Goal: Task Accomplishment & Management: Complete application form

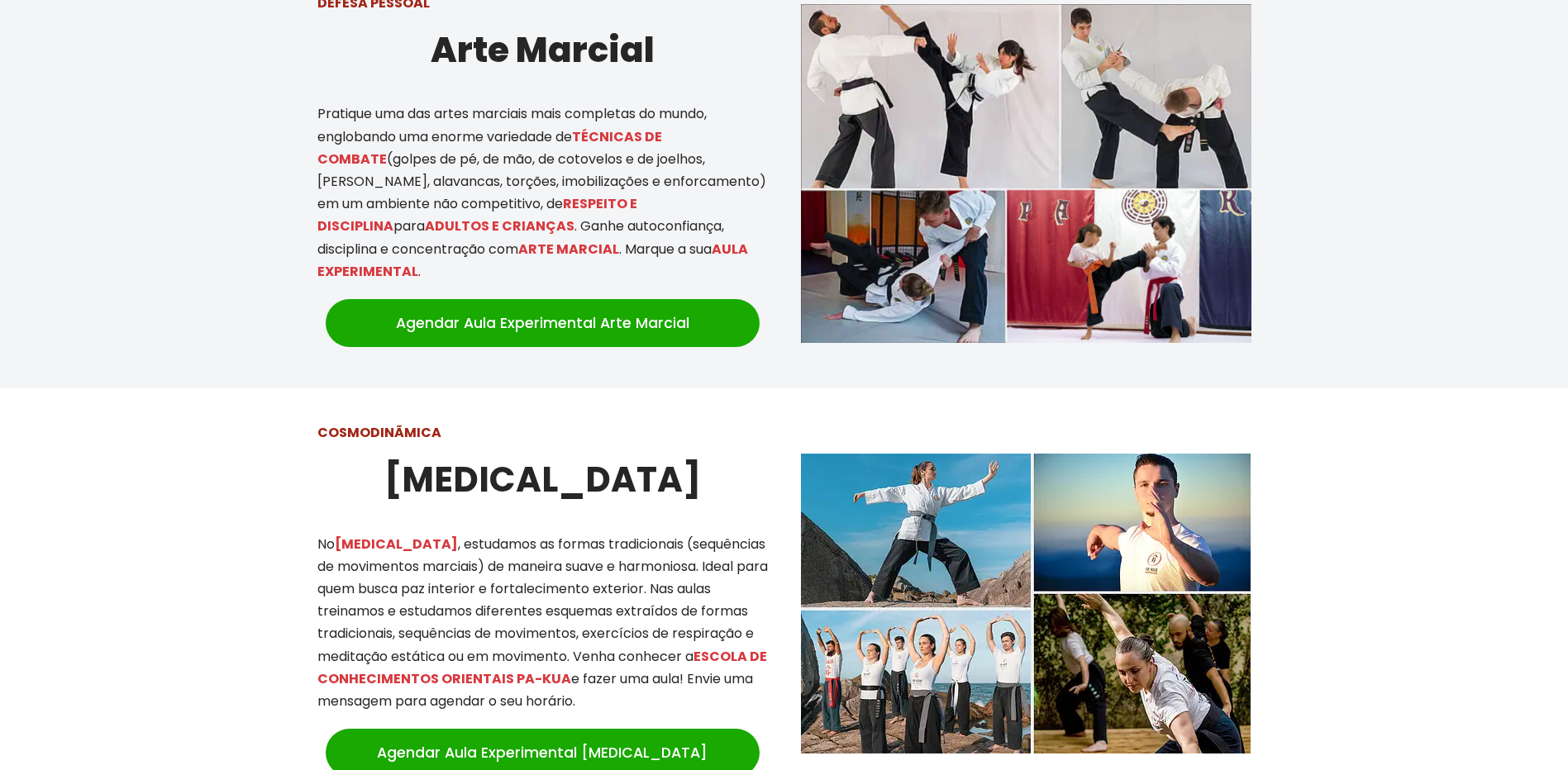
scroll to position [1321, 0]
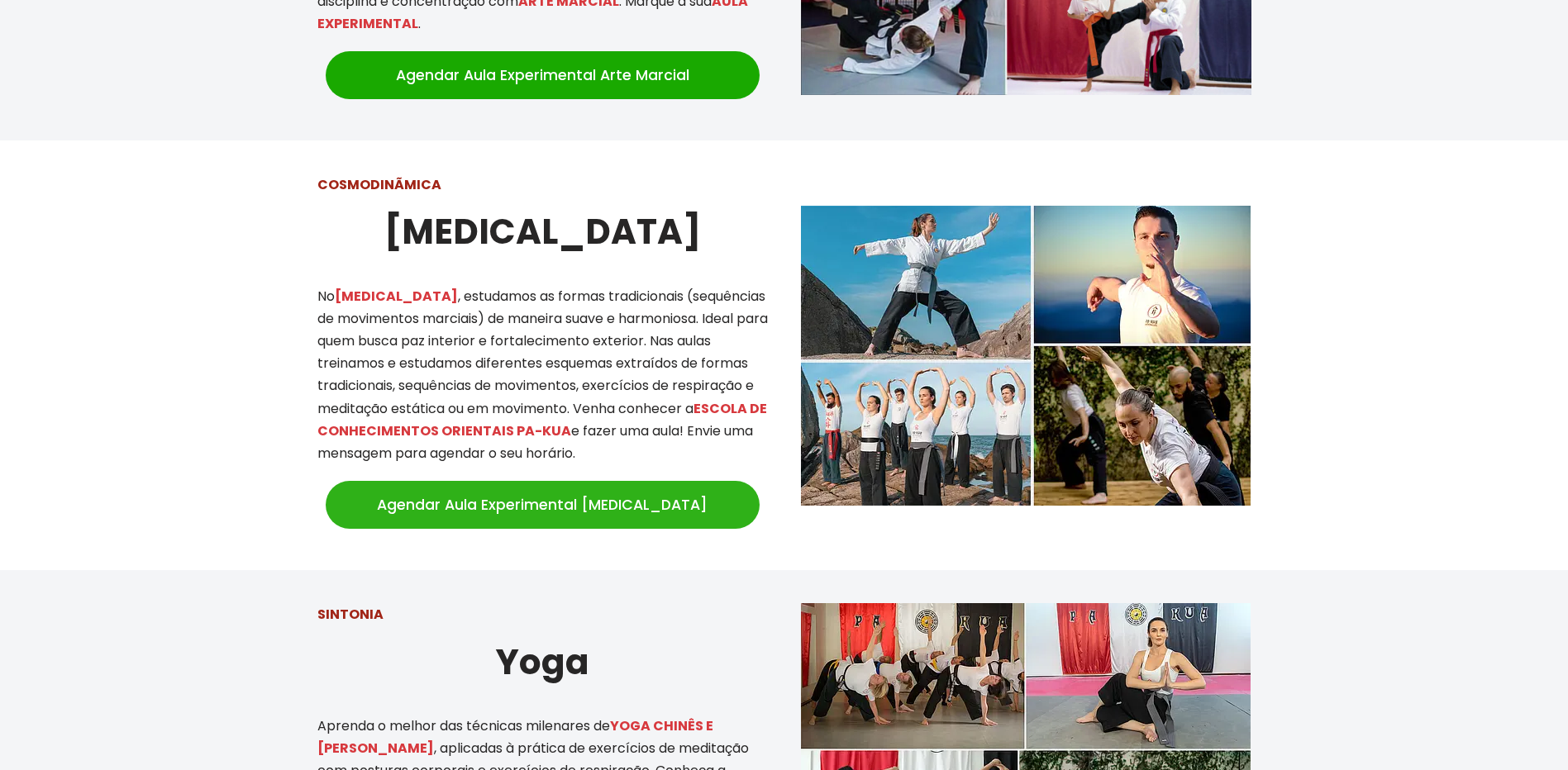
click at [474, 480] on link "Agendar Aula Experimental [MEDICAL_DATA]" at bounding box center [542, 504] width 434 height 48
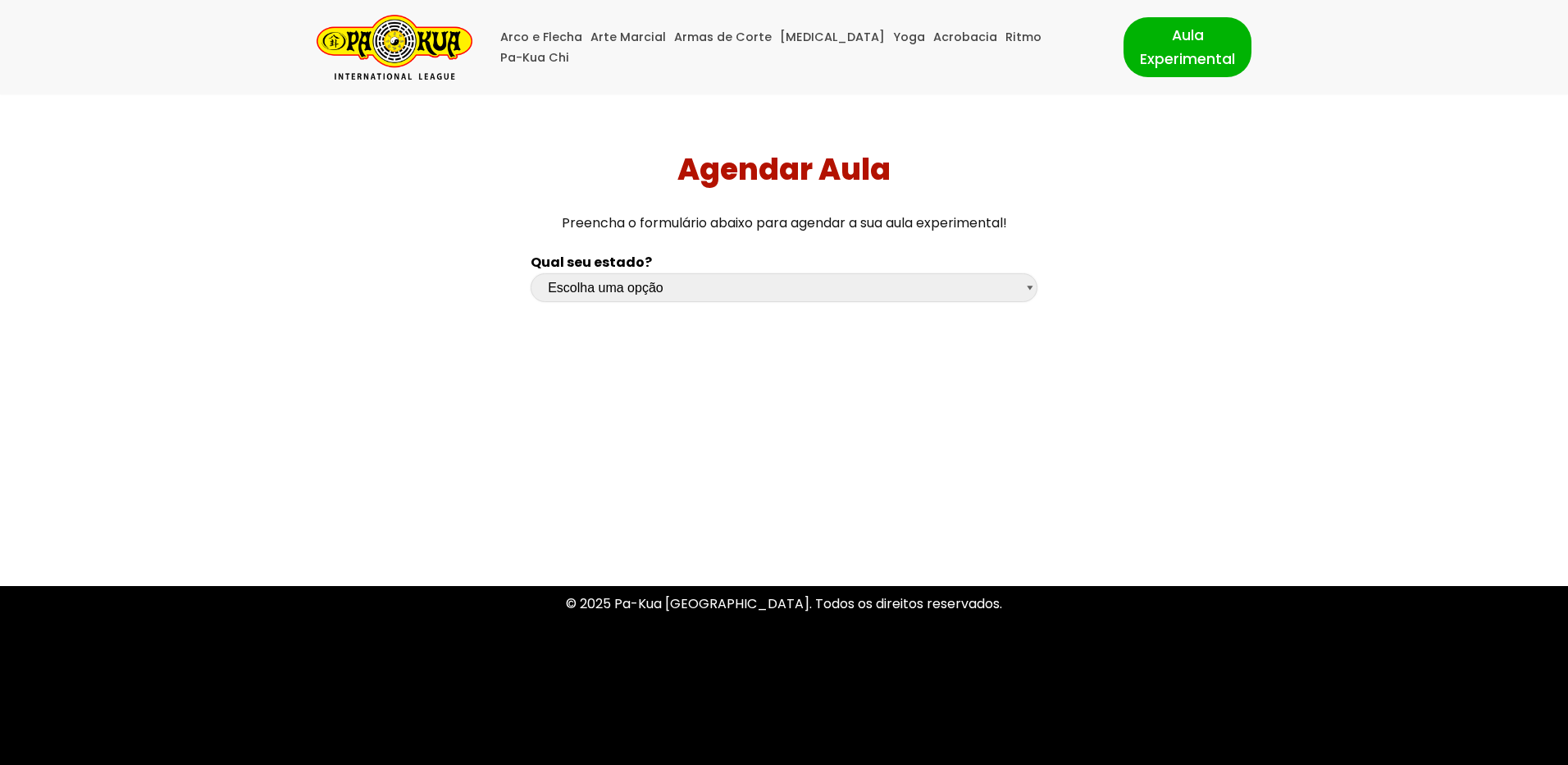
click at [604, 284] on select "Escolha uma opção Rio Grande do Sul Santa Catarina Paraná São Paulo Rio de Jane…" at bounding box center [784, 288] width 507 height 29
select select "sc"
click at [531, 273] on select "Escolha uma opção Rio Grande do Sul Santa Catarina Paraná São Paulo Rio de Jane…" at bounding box center [784, 288] width 507 height 29
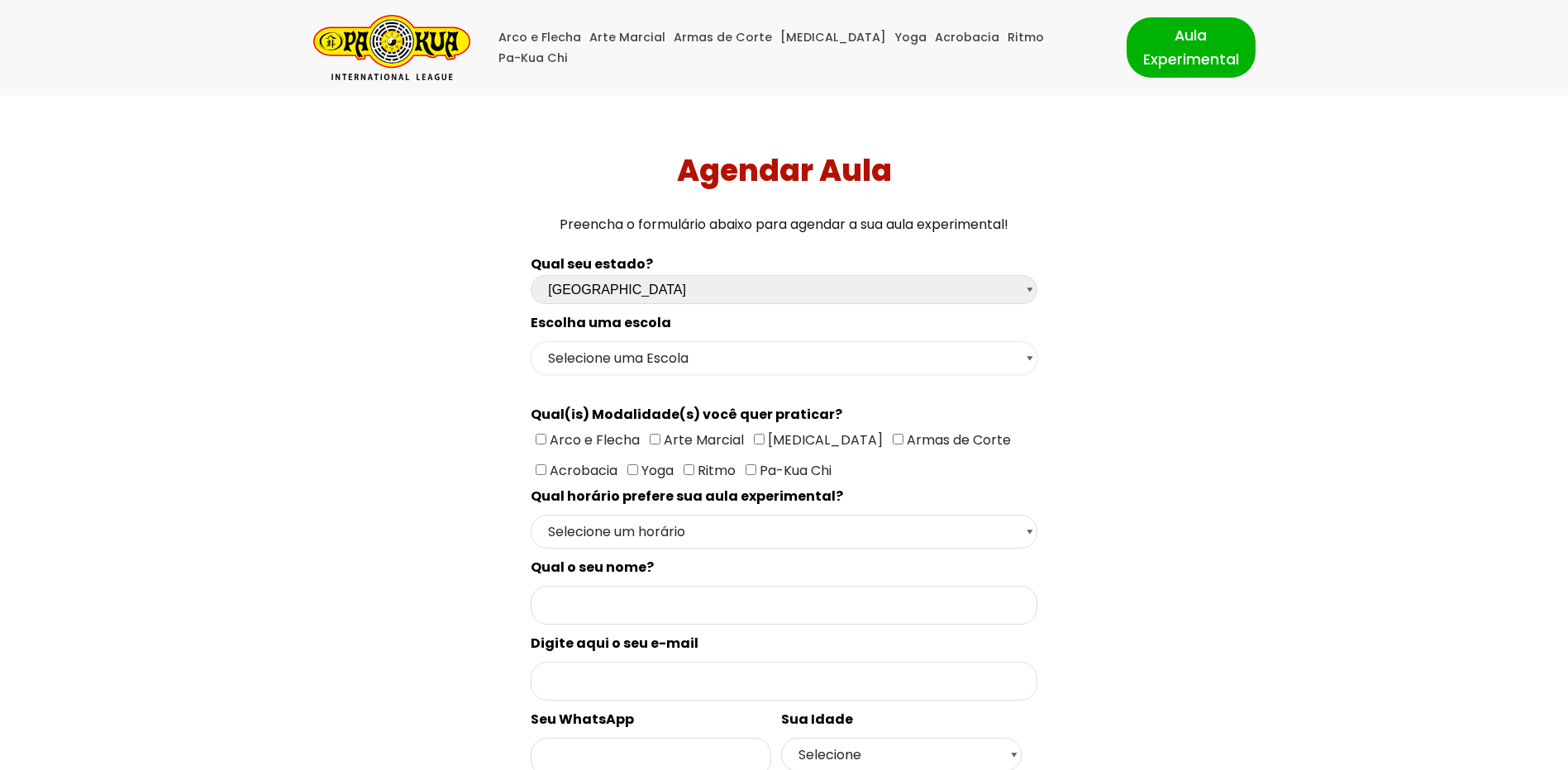
click at [598, 358] on select "Selecione uma Escola Florianópolis - Escola Pantanal Florianópolis - Escola Mau…" at bounding box center [783, 358] width 506 height 34
select select "Florianópolis - Escola São José"
click at [531, 341] on select "Selecione uma Escola Florianópolis - Escola Pantanal Florianópolis - Escola Mau…" at bounding box center [783, 358] width 506 height 34
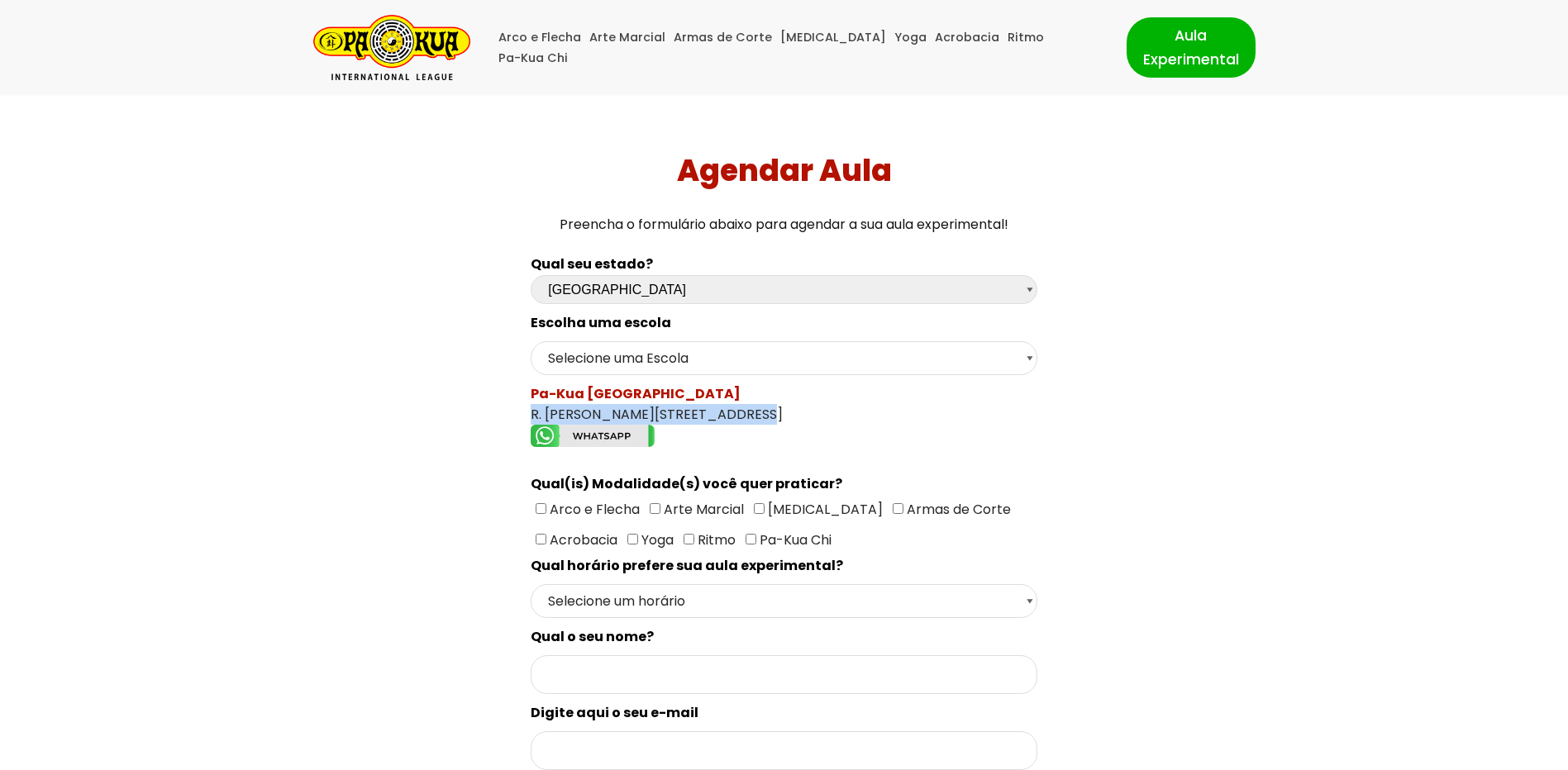
drag, startPoint x: 528, startPoint y: 409, endPoint x: 738, endPoint y: 409, distance: 210.0
click at [738, 409] on div "Pa-Kua São José R. José Filomeno, 82 - São José" at bounding box center [783, 418] width 506 height 69
copy div "R. José Filomeno, 82 - São José"
click at [758, 508] on input"] "[MEDICAL_DATA]" at bounding box center [759, 508] width 11 height 11
checkbox input"] "true"
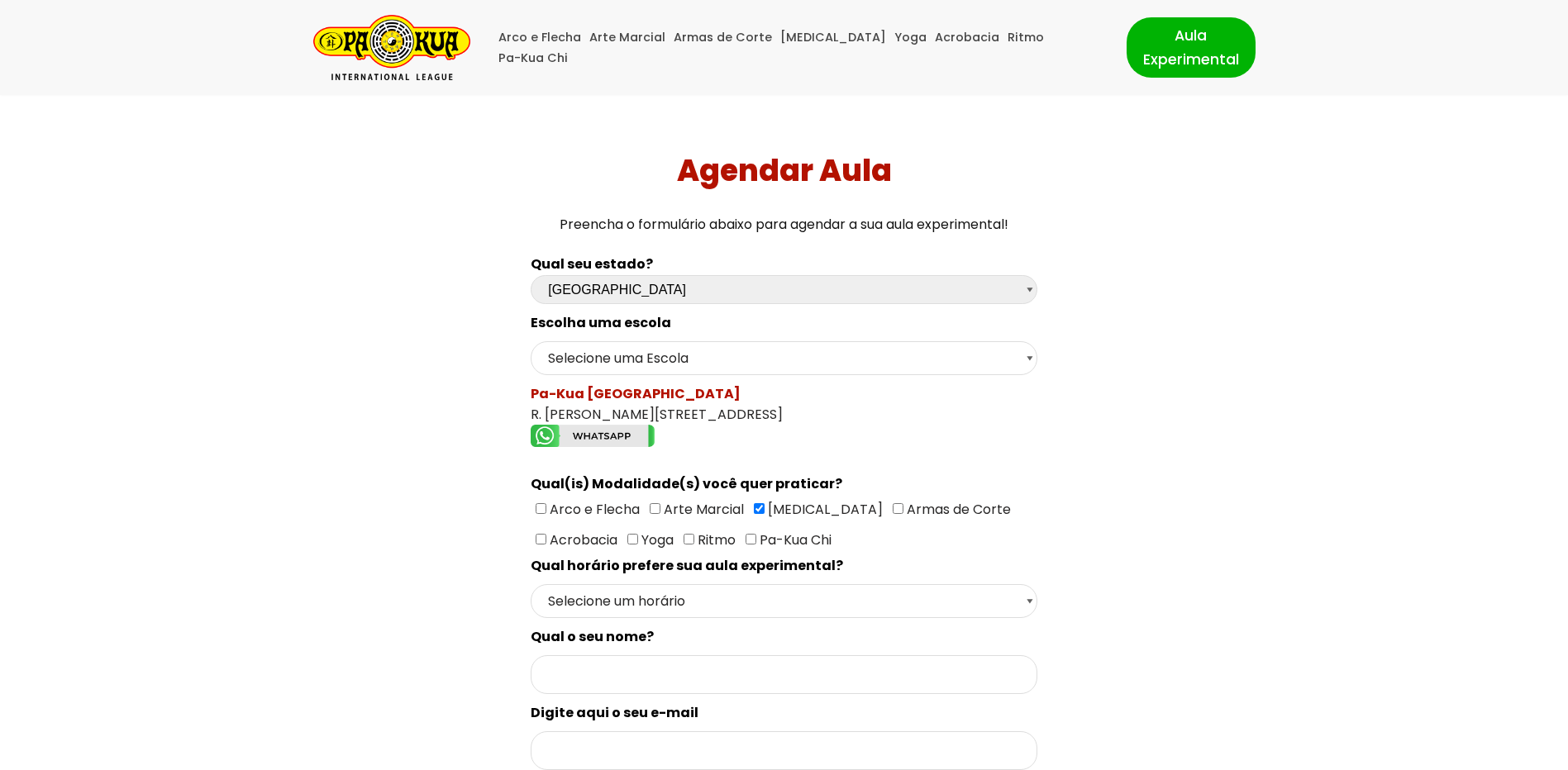
click at [651, 514] on label "Arte Marcial" at bounding box center [697, 508] width 94 height 21
click at [651, 514] on input"] "Arte Marcial" at bounding box center [655, 508] width 11 height 11
checkbox input"] "true"
click at [533, 545] on span "Arco e Flecha Arte Marcial Tai Chi Armas de Corte Acrobacia Yoga Ritmo Pa-Kua C…" at bounding box center [773, 524] width 485 height 50
click at [627, 543] on input"] "Yoga" at bounding box center [632, 539] width 11 height 11
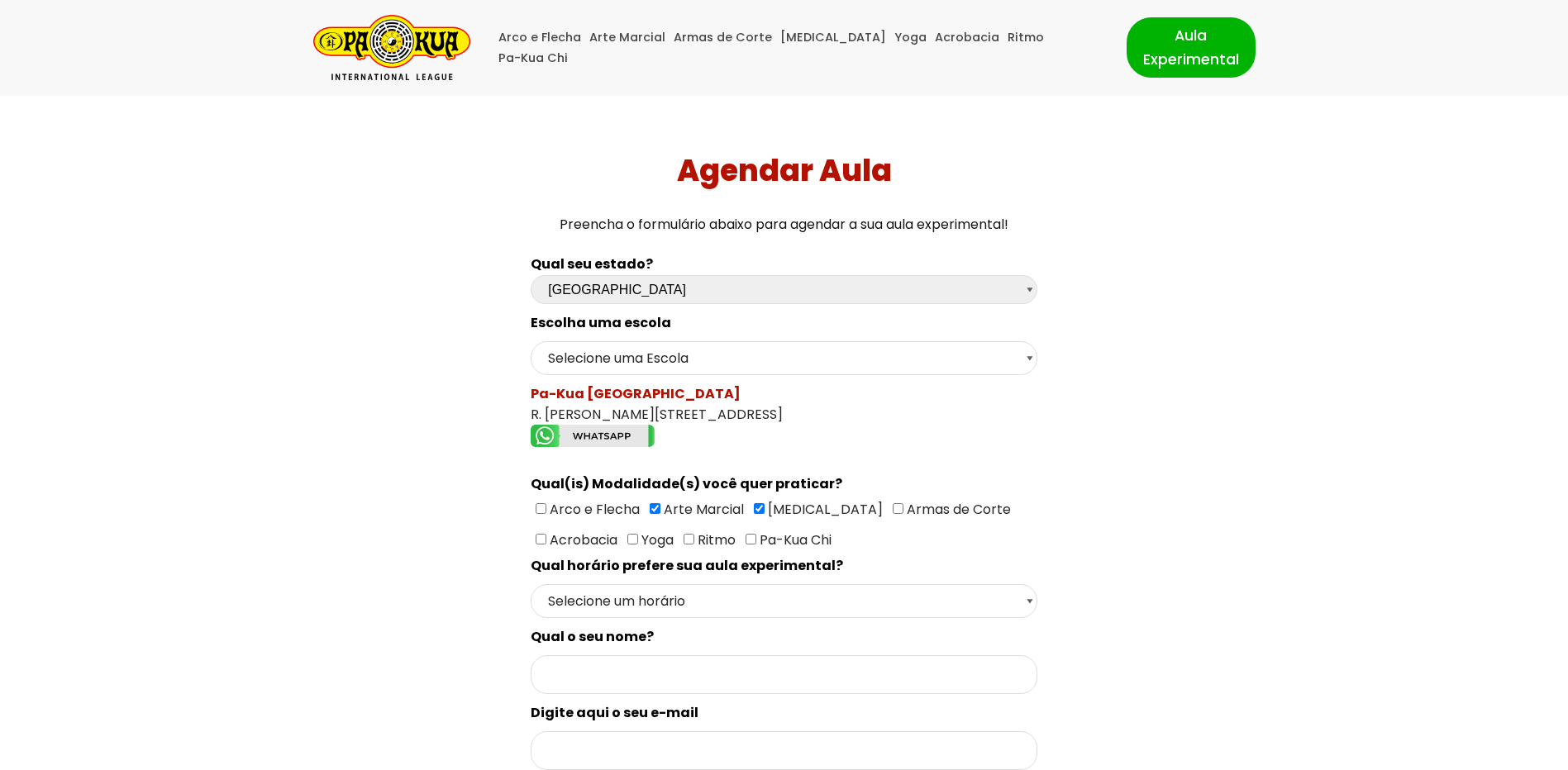
checkbox input"] "true"
click at [539, 504] on input"] "Arco e Flecha" at bounding box center [541, 508] width 11 height 11
checkbox input"] "true"
click at [588, 531] on span "Arco e Flecha Arte Marcial Tai Chi Armas de Corte Acrobacia Yoga Ritmo Pa-Kua C…" at bounding box center [773, 524] width 485 height 50
click at [683, 536] on input"] "Ritmo" at bounding box center [689, 539] width 11 height 11
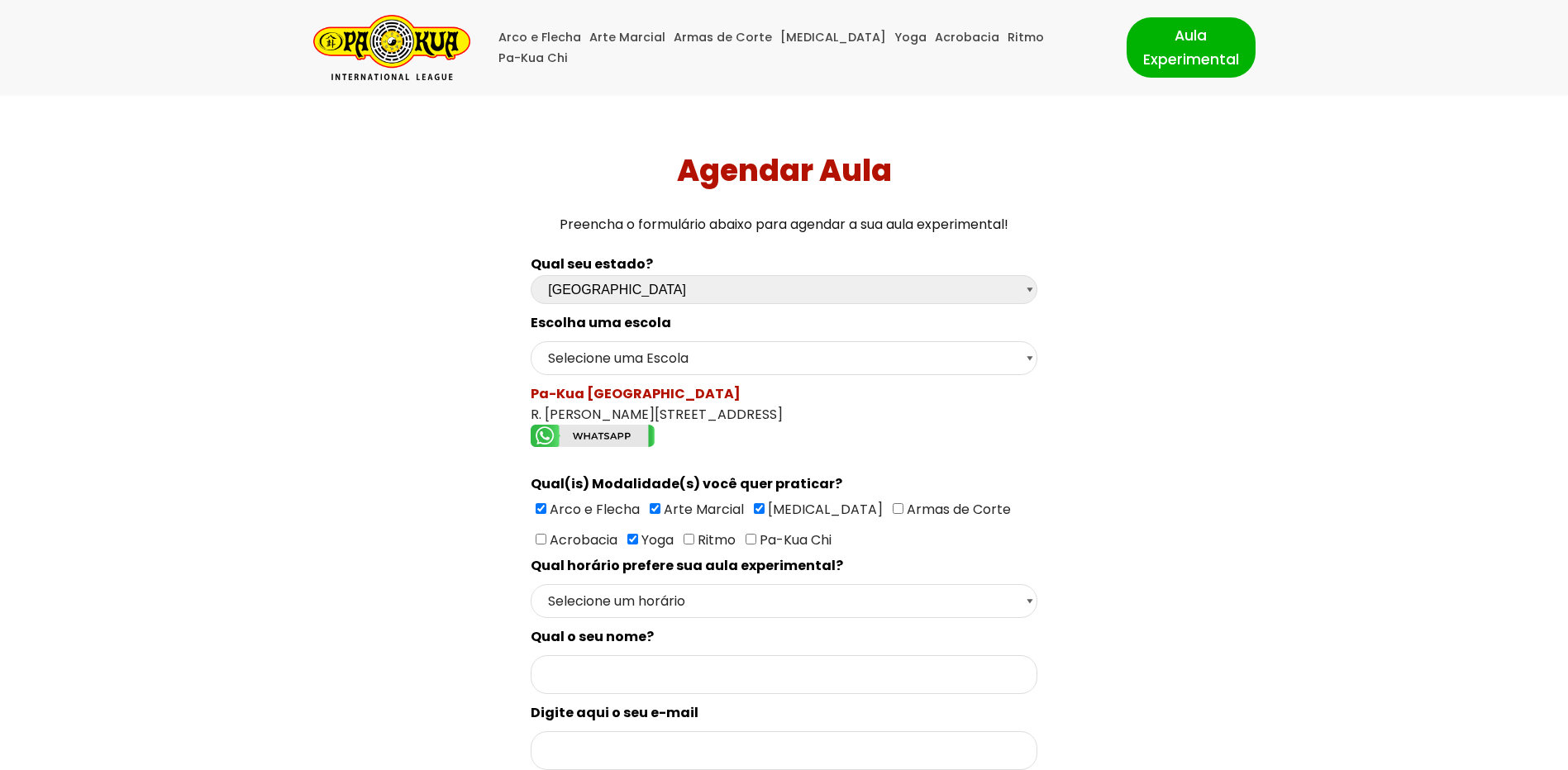
checkbox input"] "true"
click at [745, 542] on input"] "Pa-Kua Chi" at bounding box center [750, 539] width 11 height 11
checkbox input"] "true"
click at [903, 507] on span "Armas de Corte" at bounding box center [957, 508] width 107 height 19
click at [892, 507] on input"] "Armas de Corte" at bounding box center [898, 508] width 11 height 11
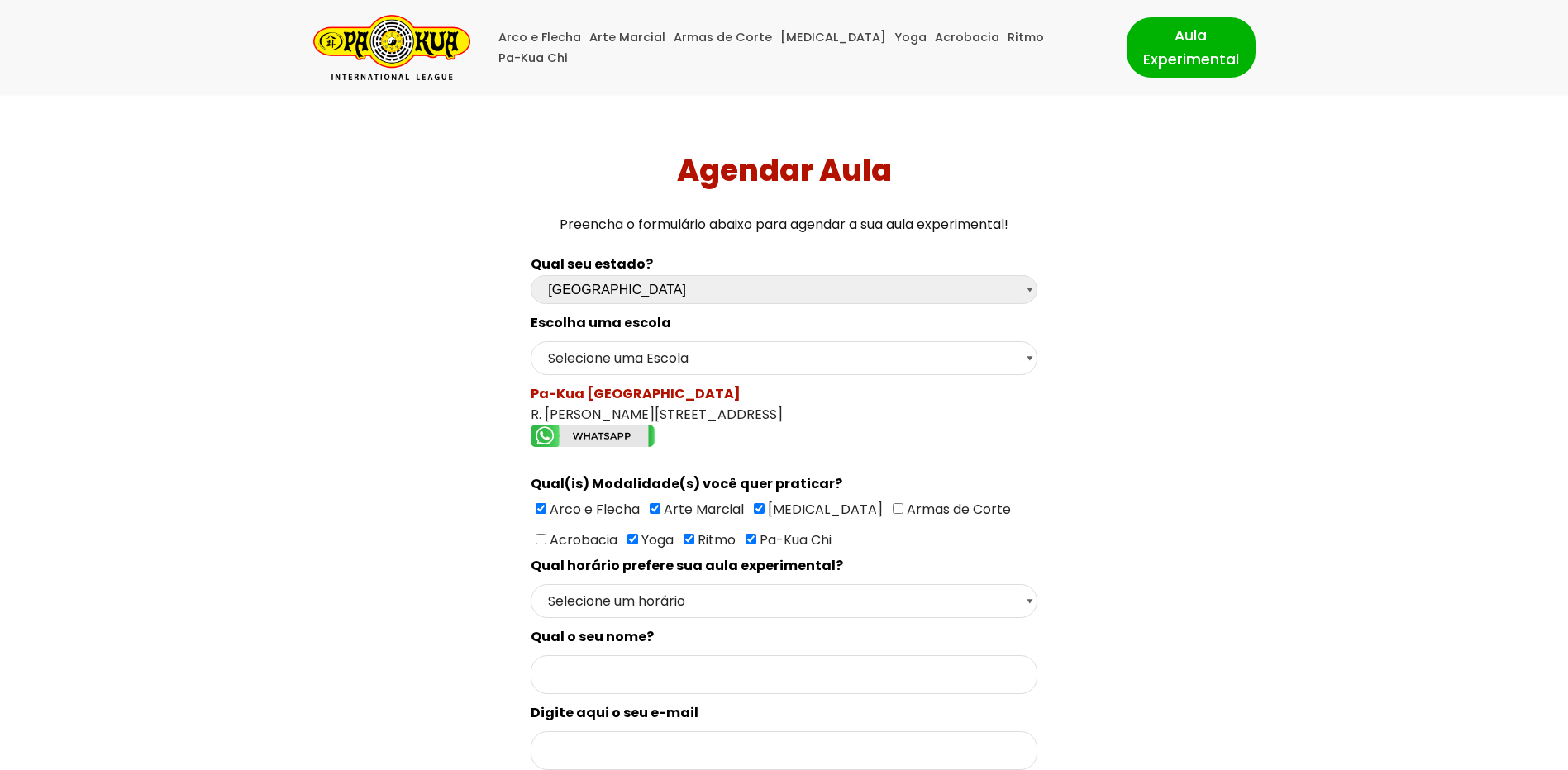
checkbox input"] "true"
click at [546, 534] on input"] "Acrobacia" at bounding box center [541, 539] width 11 height 11
checkbox input"] "true"
click at [630, 611] on select "Selecione um horário Manhã Tarde Noite" at bounding box center [783, 600] width 506 height 34
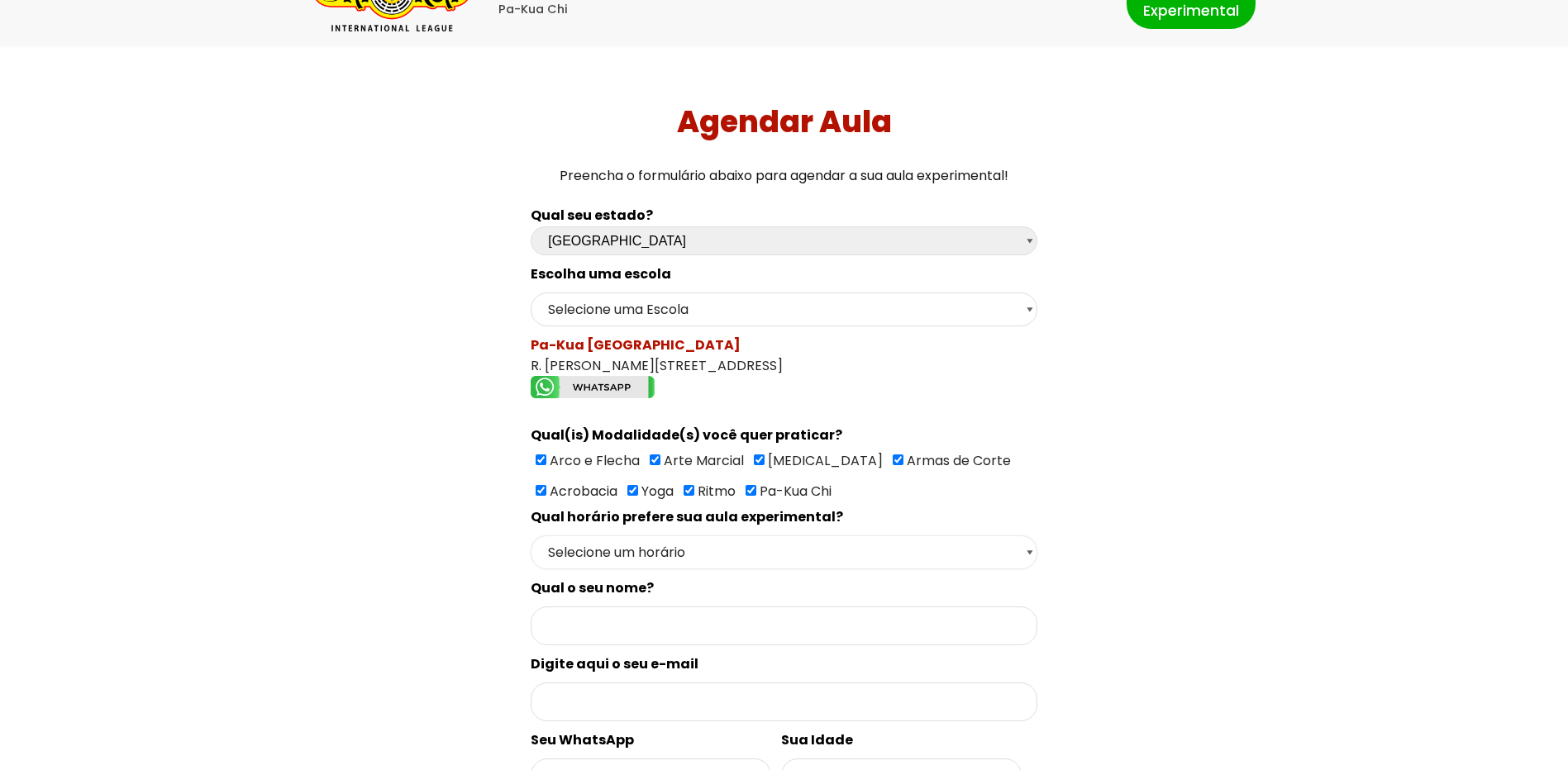
scroll to position [83, 0]
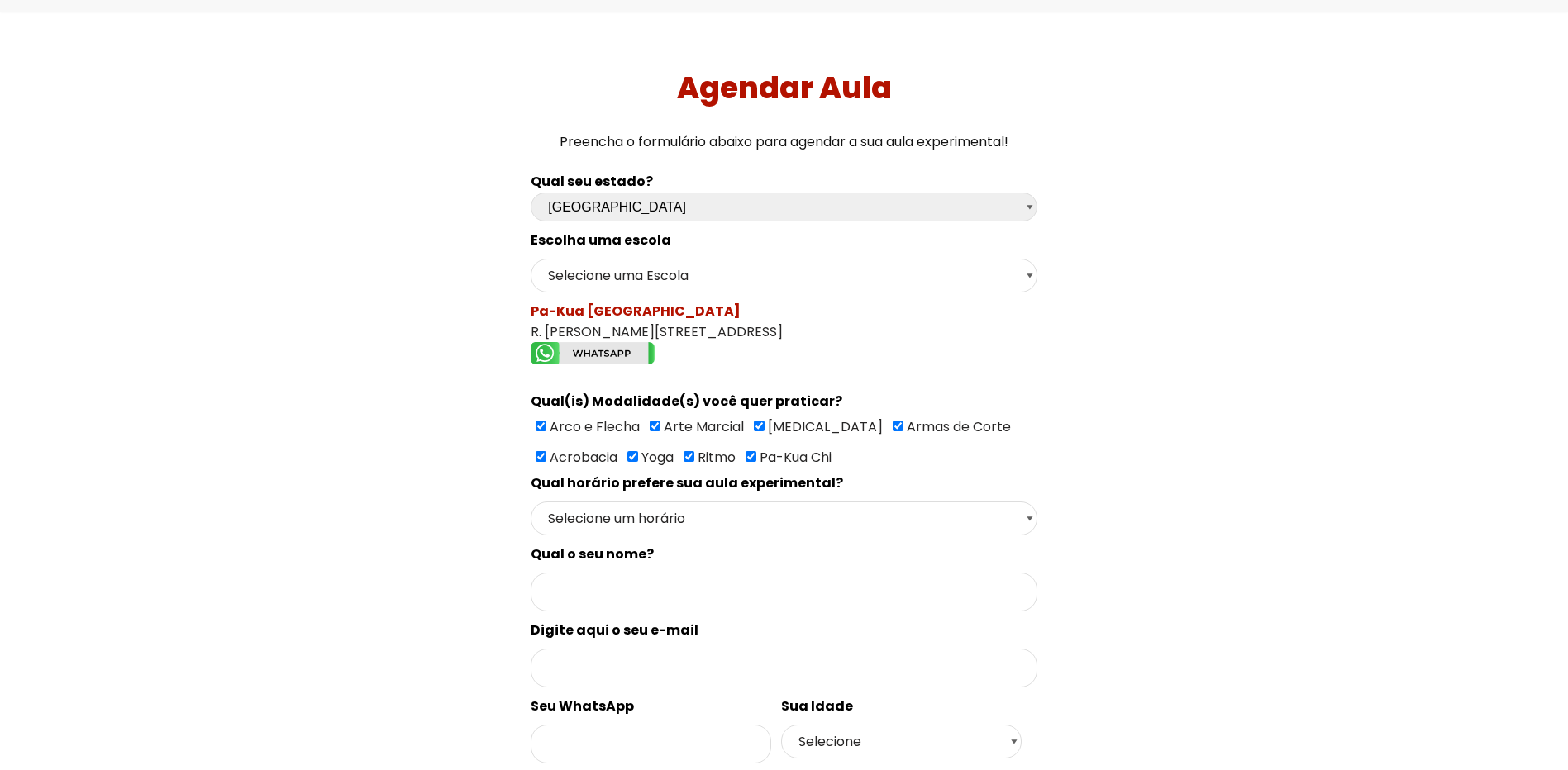
click at [628, 538] on div "Escolha uma escola Selecione uma Escola Florianópolis - Escola Pantanal Florian…" at bounding box center [783, 634] width 506 height 809
click at [611, 514] on select "Selecione um horário Manhã Tarde Noite" at bounding box center [783, 518] width 506 height 34
select select "Noite"
click at [531, 501] on select "Selecione um horário Manhã Tarde Noite" at bounding box center [783, 518] width 506 height 34
click at [569, 607] on input "Formulário de contacto" at bounding box center [783, 591] width 506 height 39
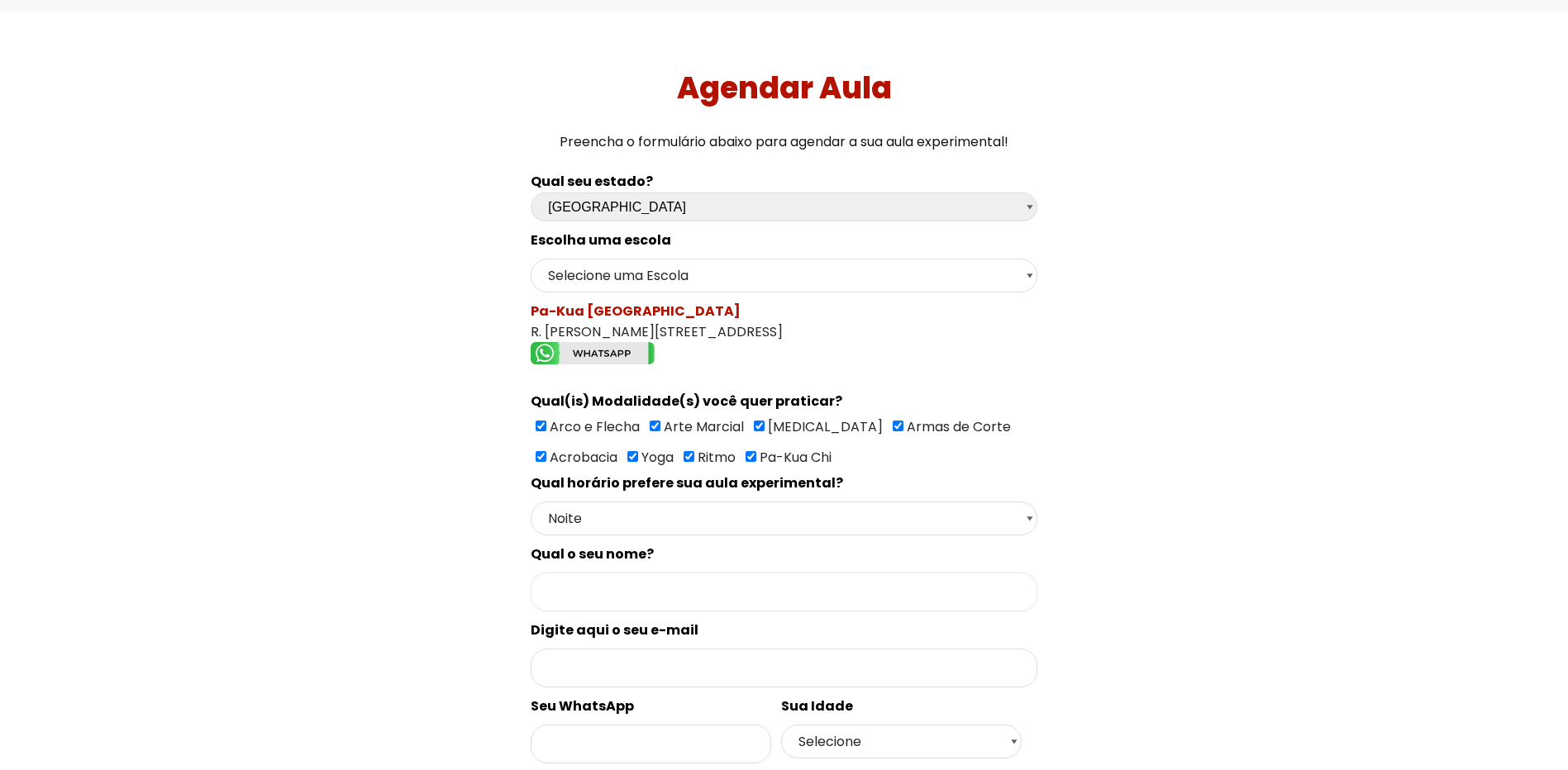
type input "Rodrigo Boeno da Luz"
type input "rboeno25@gmail.com"
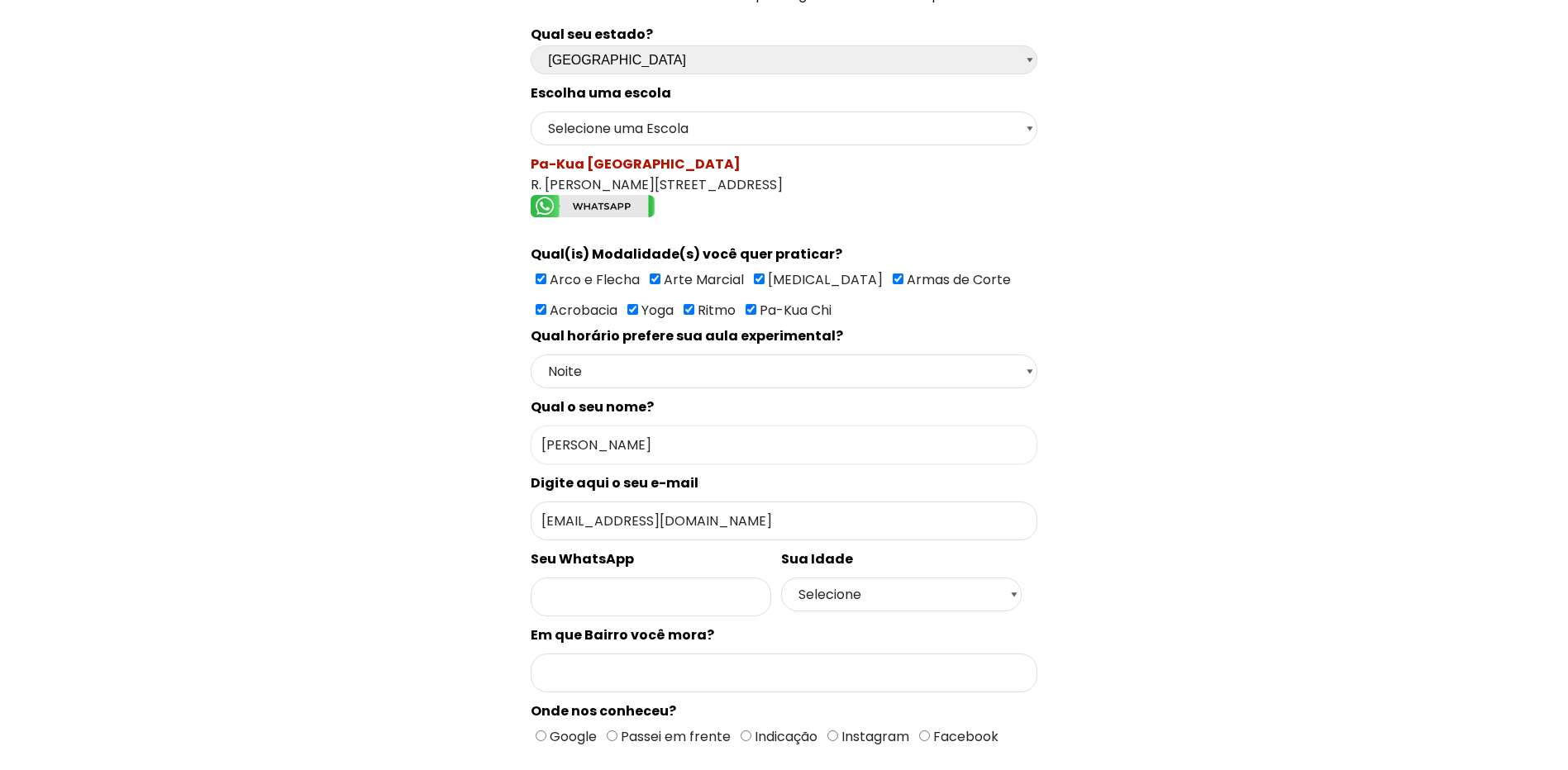
scroll to position [248, 0]
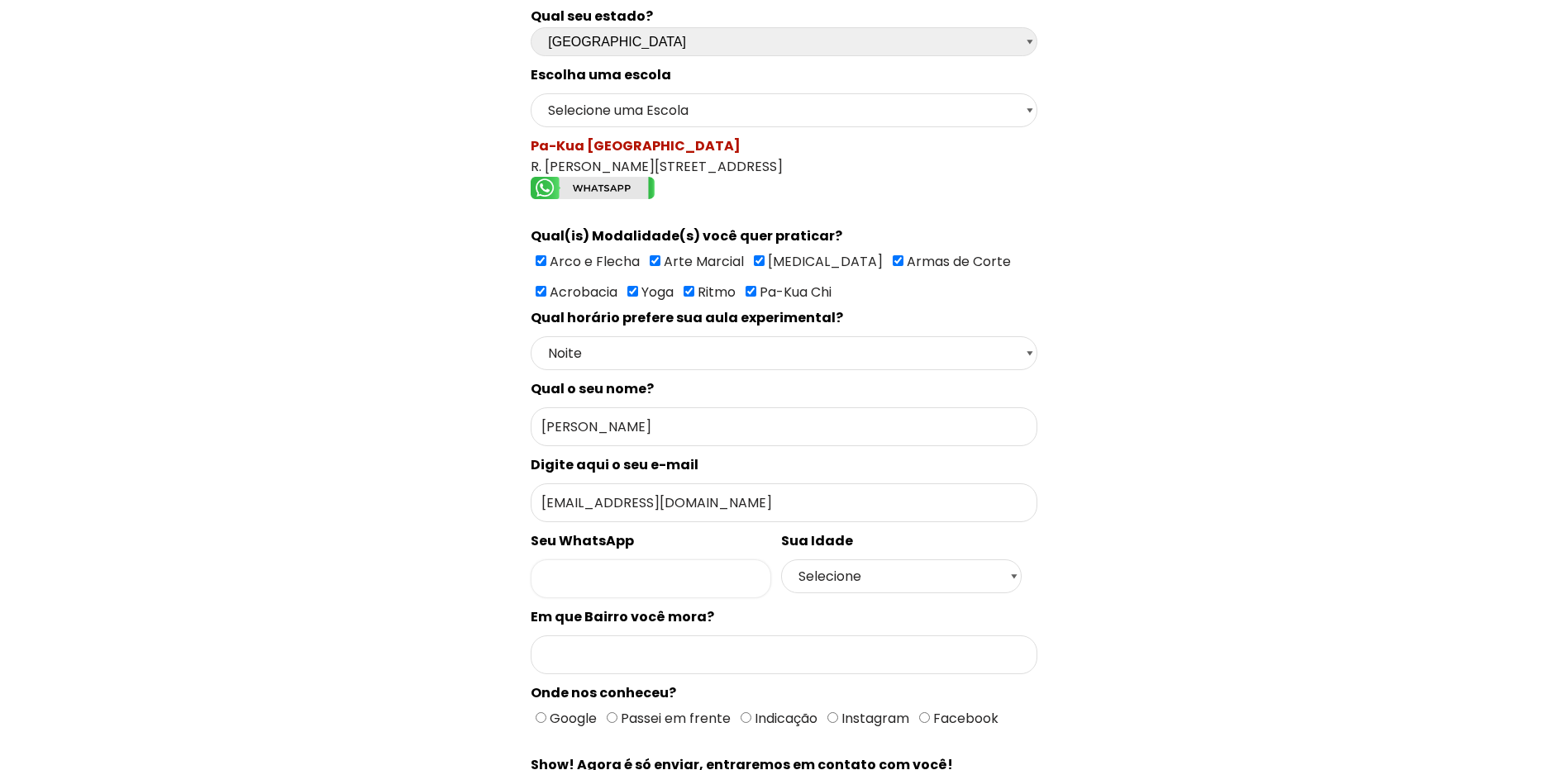
click at [634, 571] on input "Formulário de contacto" at bounding box center [650, 578] width 241 height 39
type input "4899612486"
click at [870, 575] on select "Selecione 18 19 20 21 22 23 24 25 26 27 28 29 30 31 32 33 34 35 36 37 38 39 40 …" at bounding box center [901, 576] width 241 height 34
select select "30"
click at [781, 559] on select "Selecione 18 19 20 21 22 23 24 25 26 27 28 29 30 31 32 33 34 35 36 37 38 39 40 …" at bounding box center [901, 576] width 241 height 34
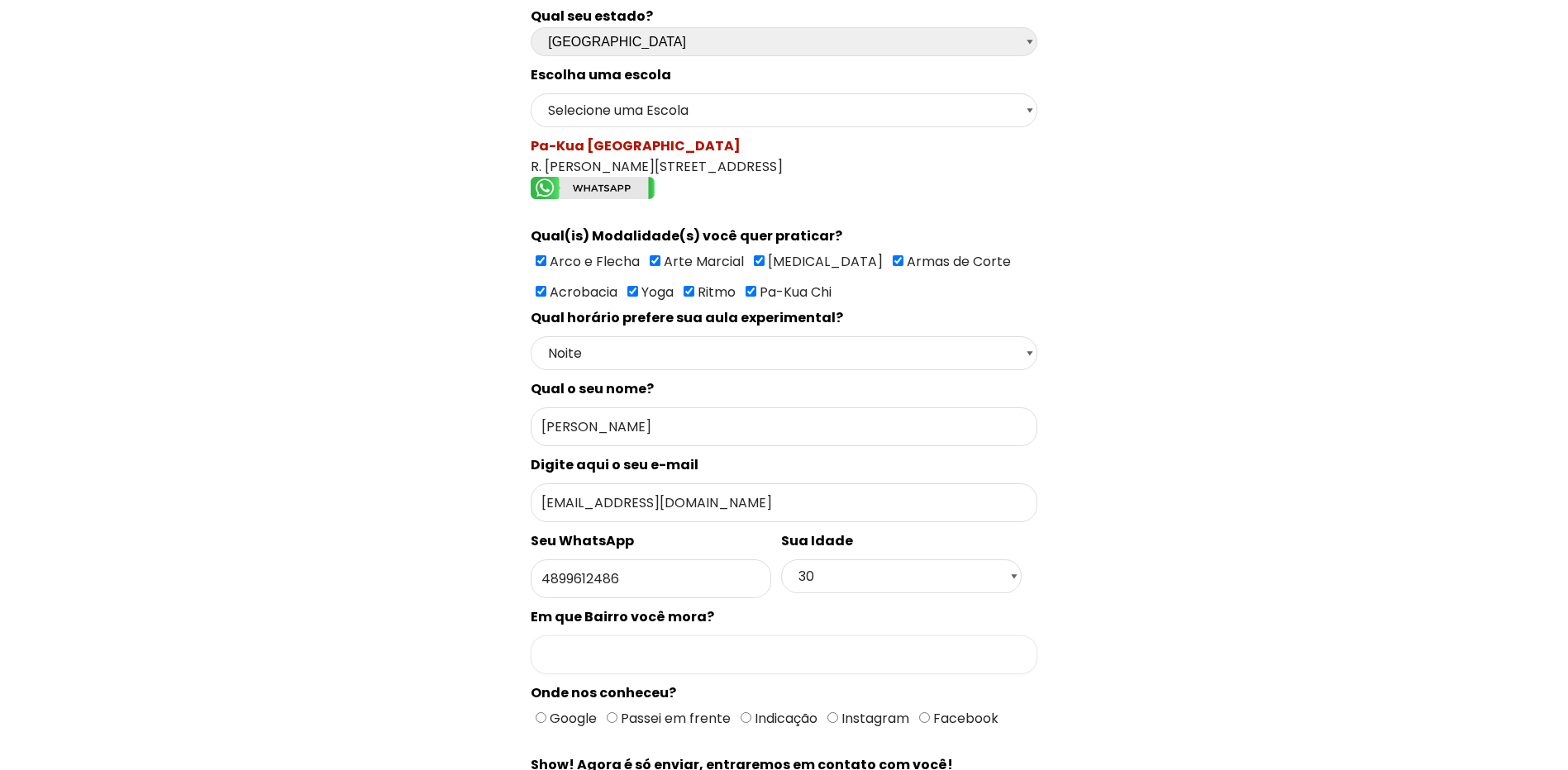
click at [608, 656] on input "Formulário de contacto" at bounding box center [783, 654] width 506 height 39
type input "Abraão"
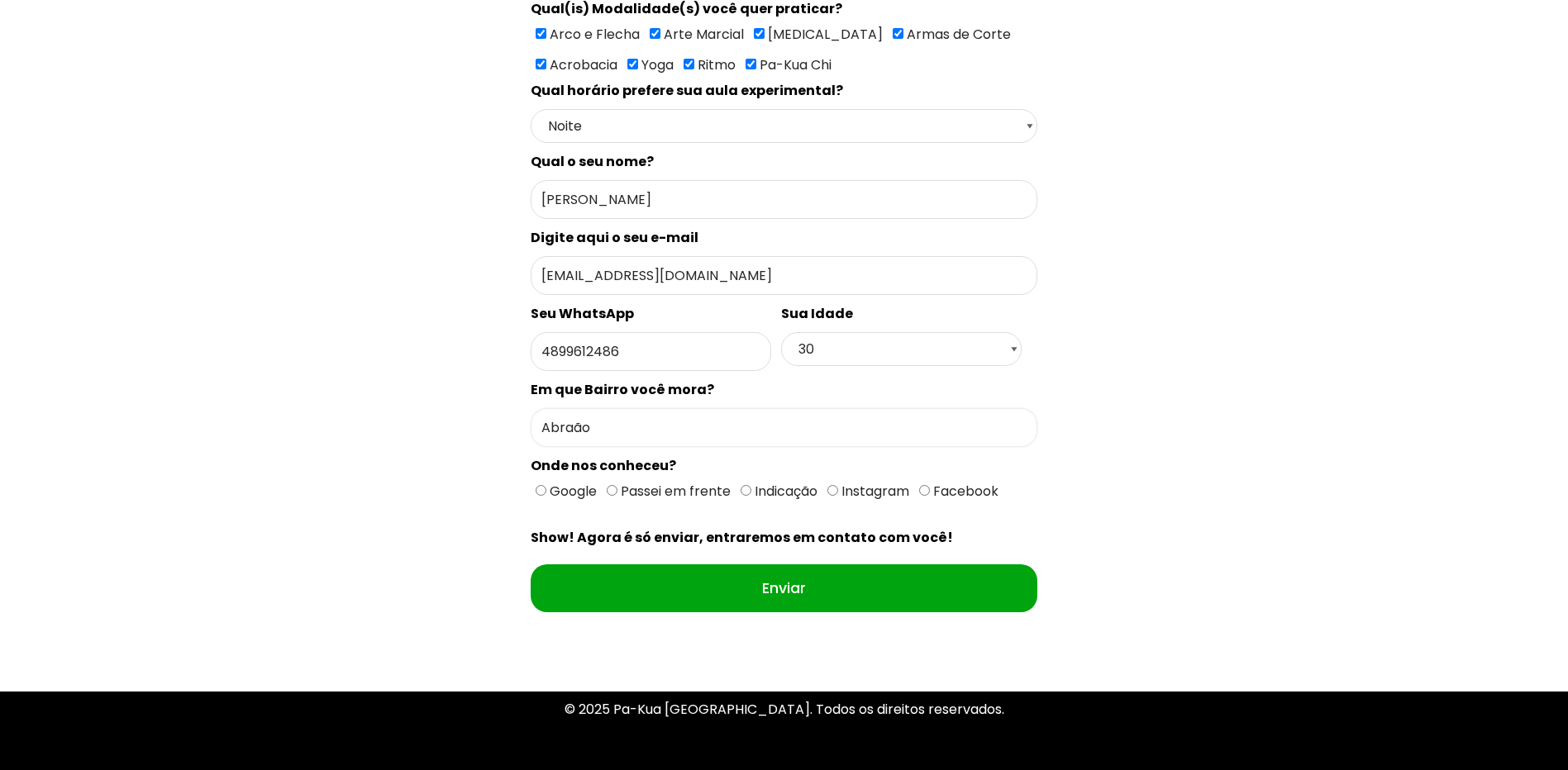
scroll to position [496, 0]
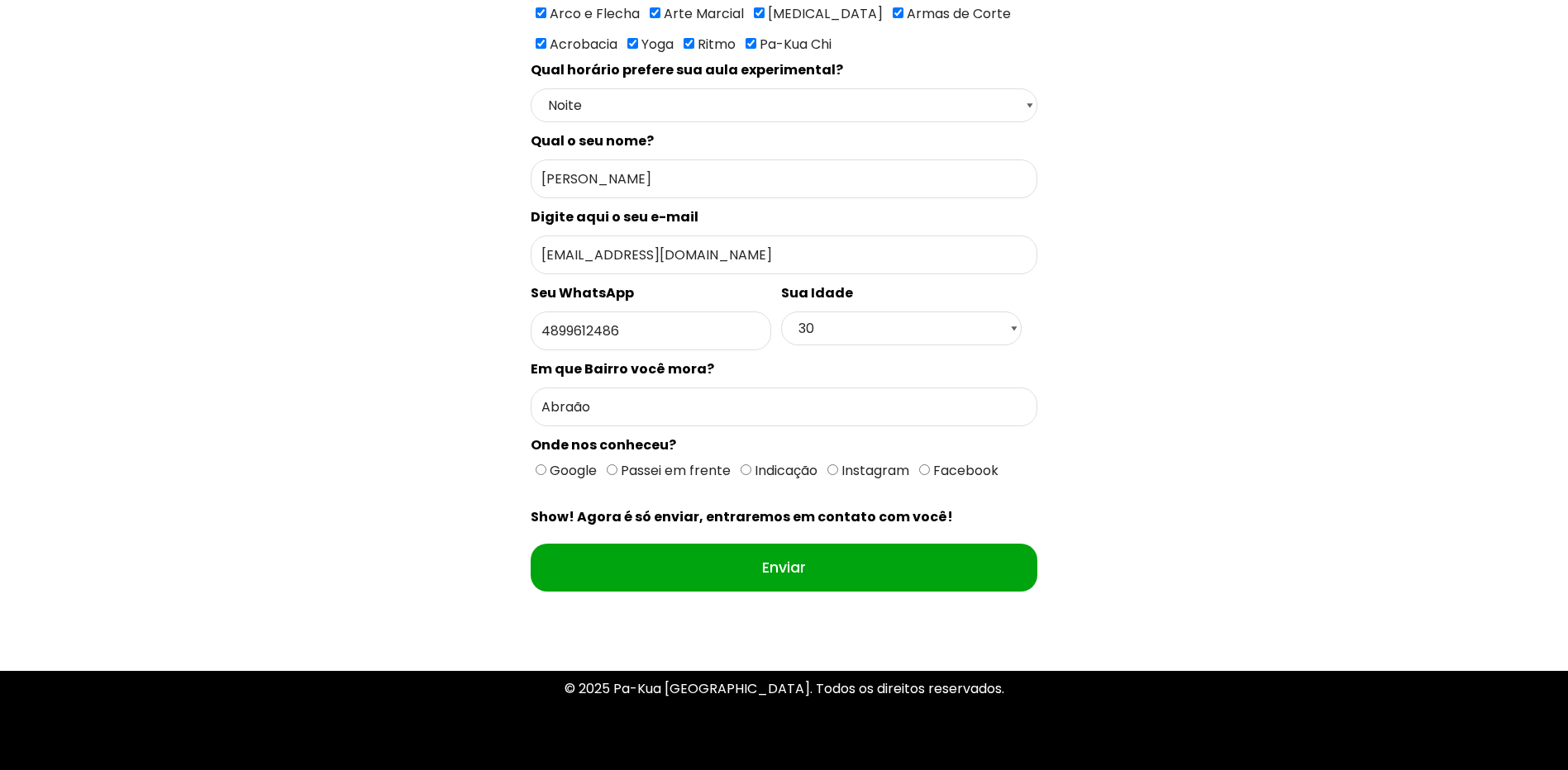
click at [541, 470] on input "Google" at bounding box center [541, 469] width 11 height 11
radio input "true"
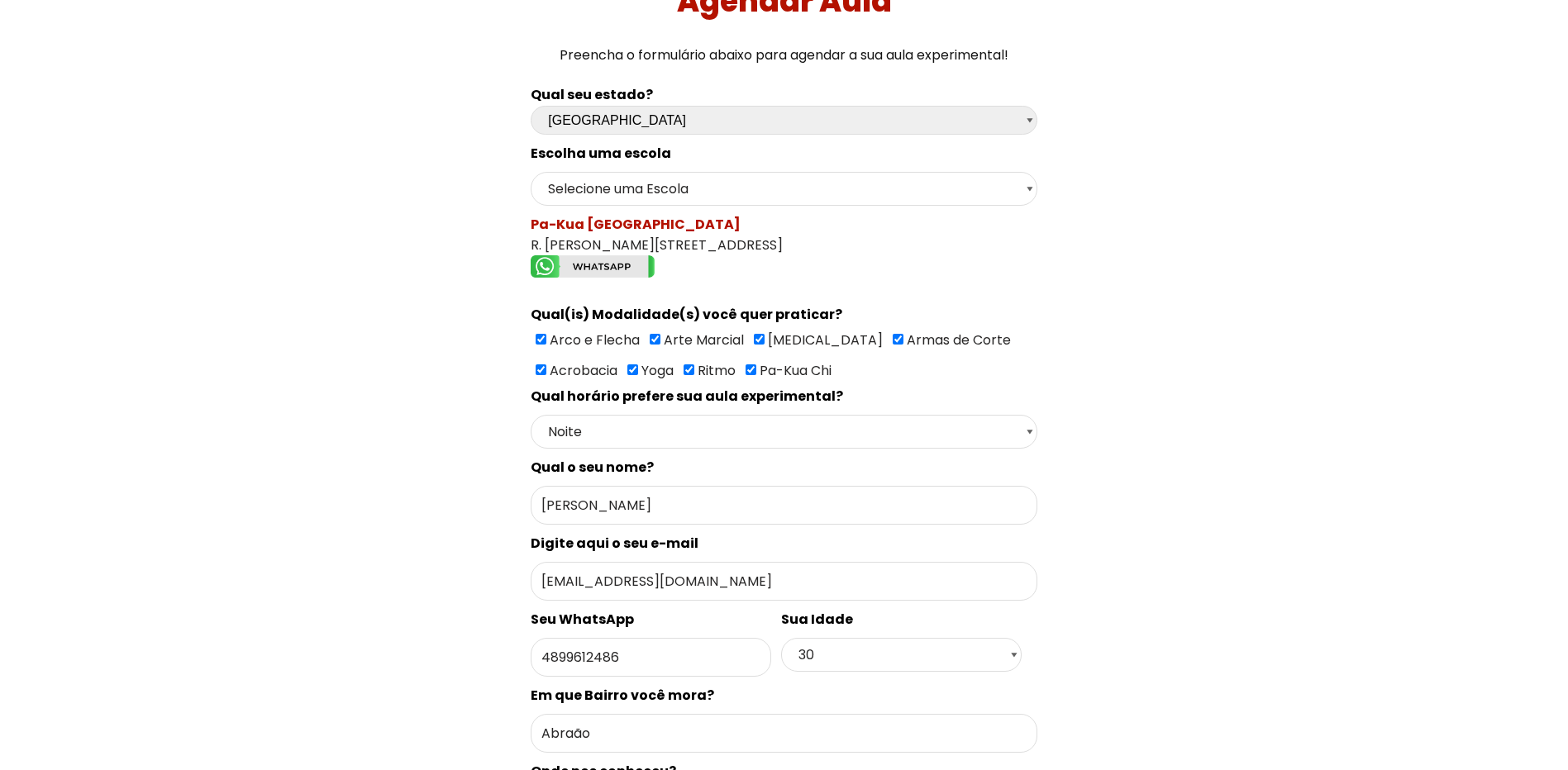
scroll to position [331, 0]
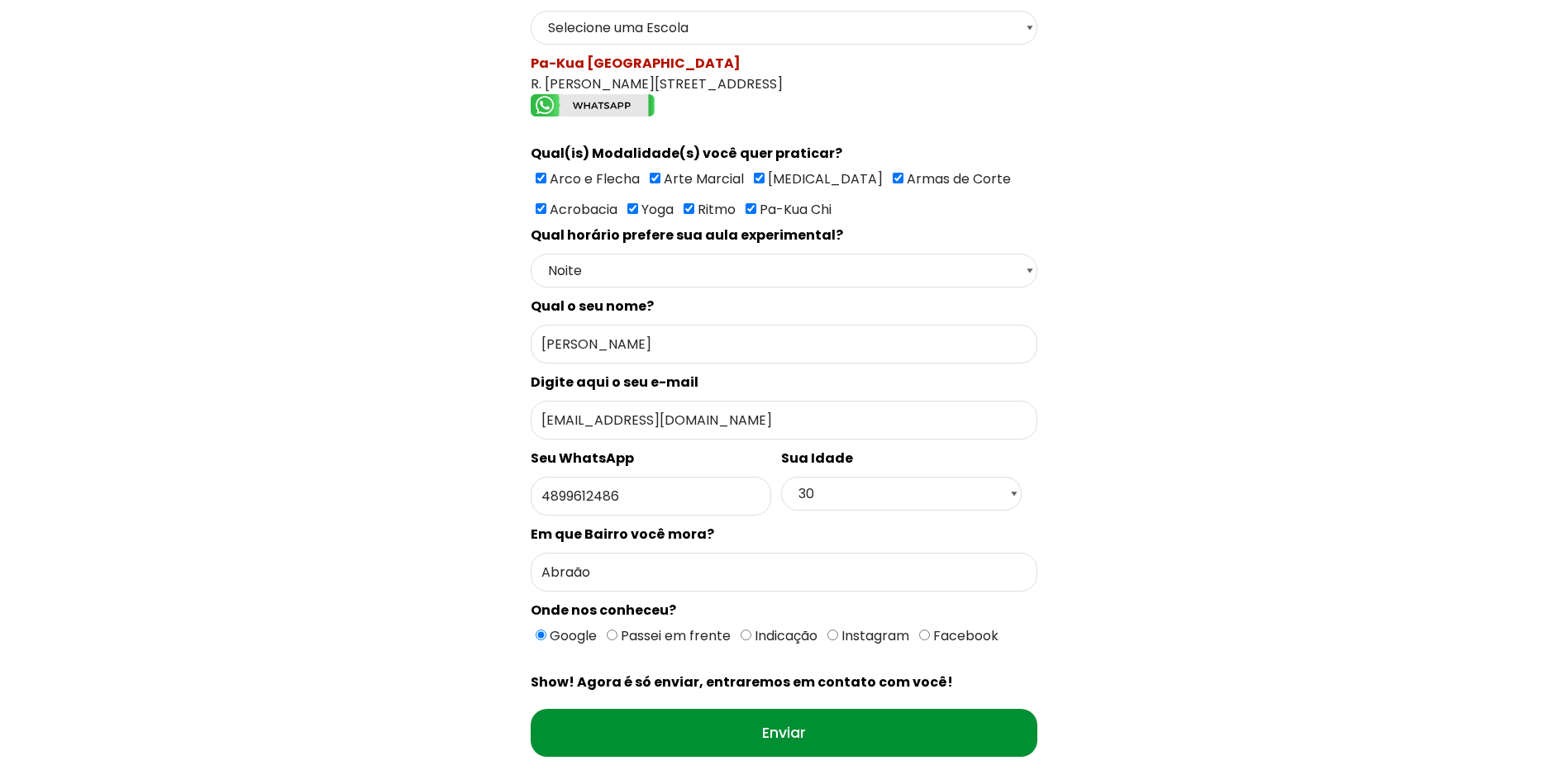
click at [704, 722] on input "Enviar" at bounding box center [783, 732] width 506 height 48
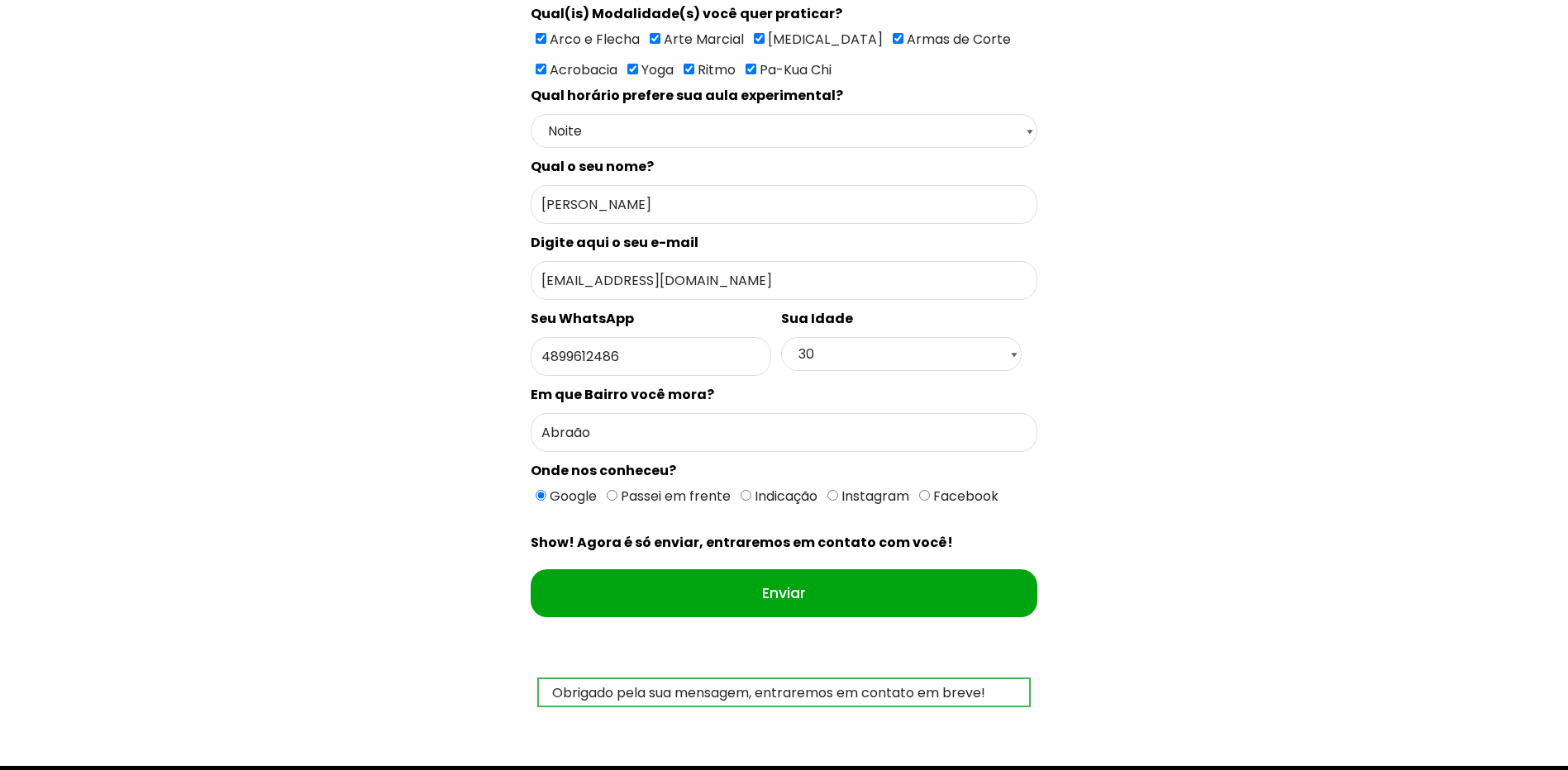
scroll to position [576, 0]
